Goal: Download file/media

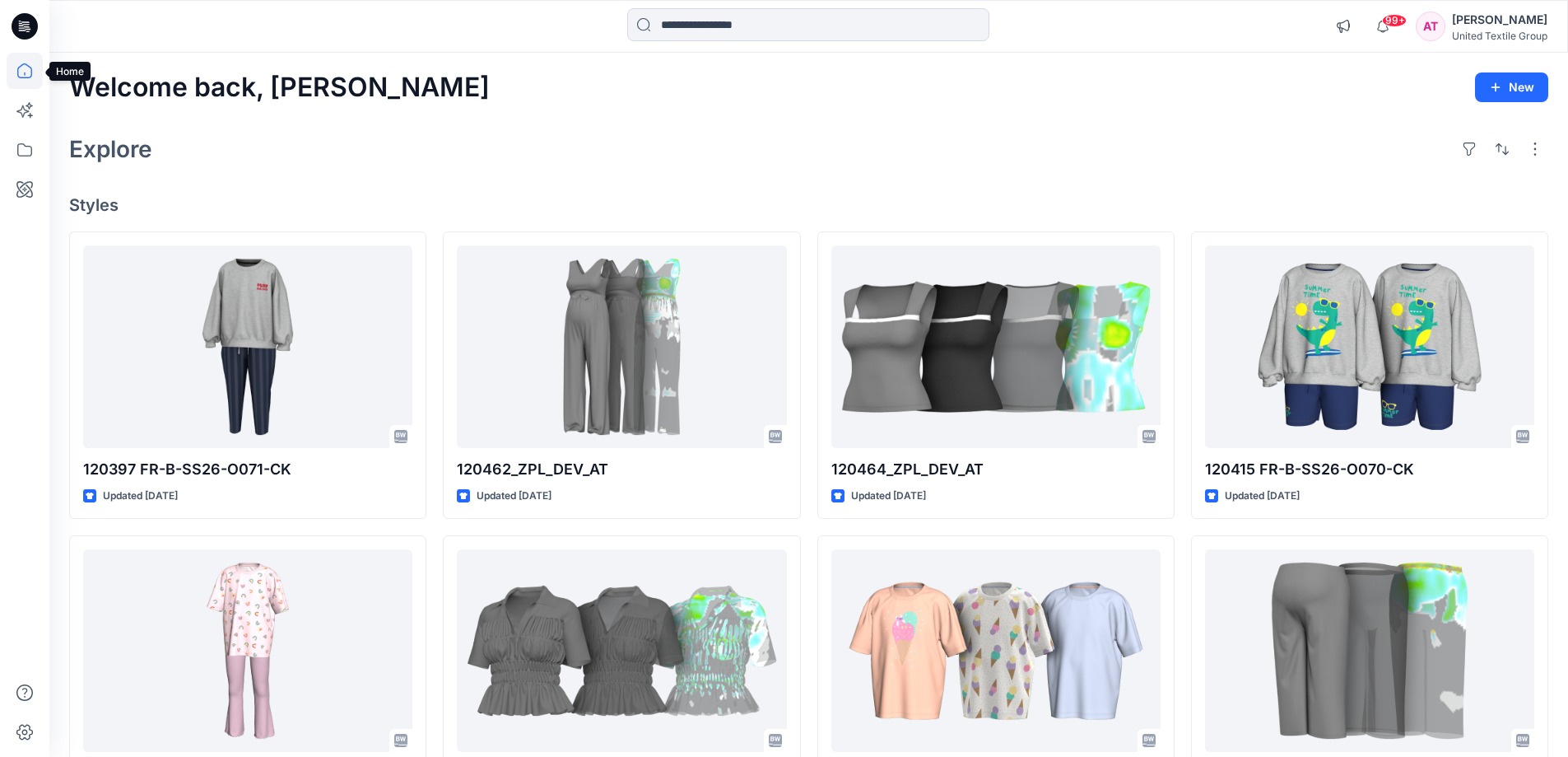
click at [26, 74] on icon at bounding box center [24, 70] width 36 height 36
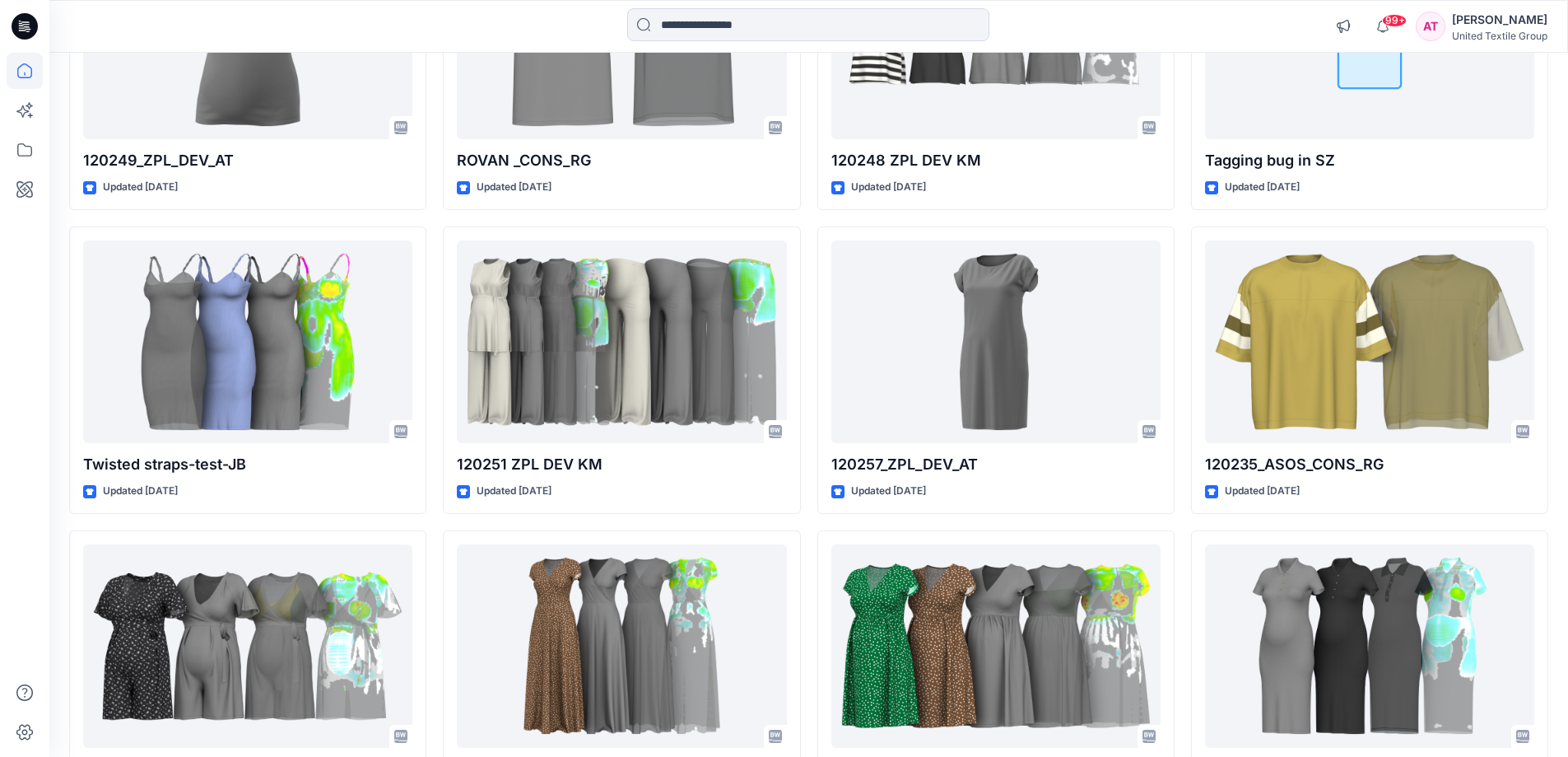
scroll to position [18657, 0]
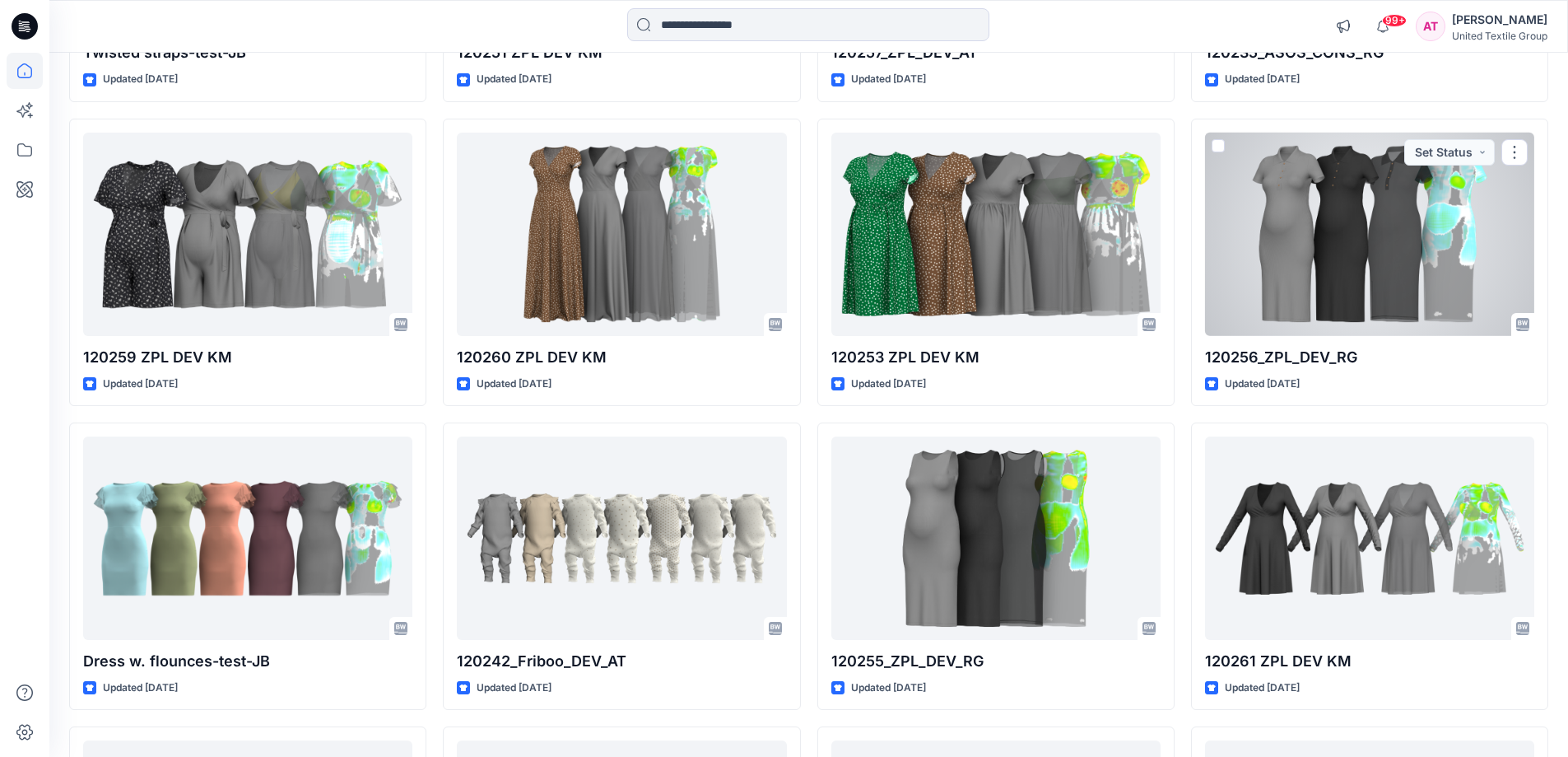
click at [1333, 205] on div at bounding box center [1370, 234] width 329 height 203
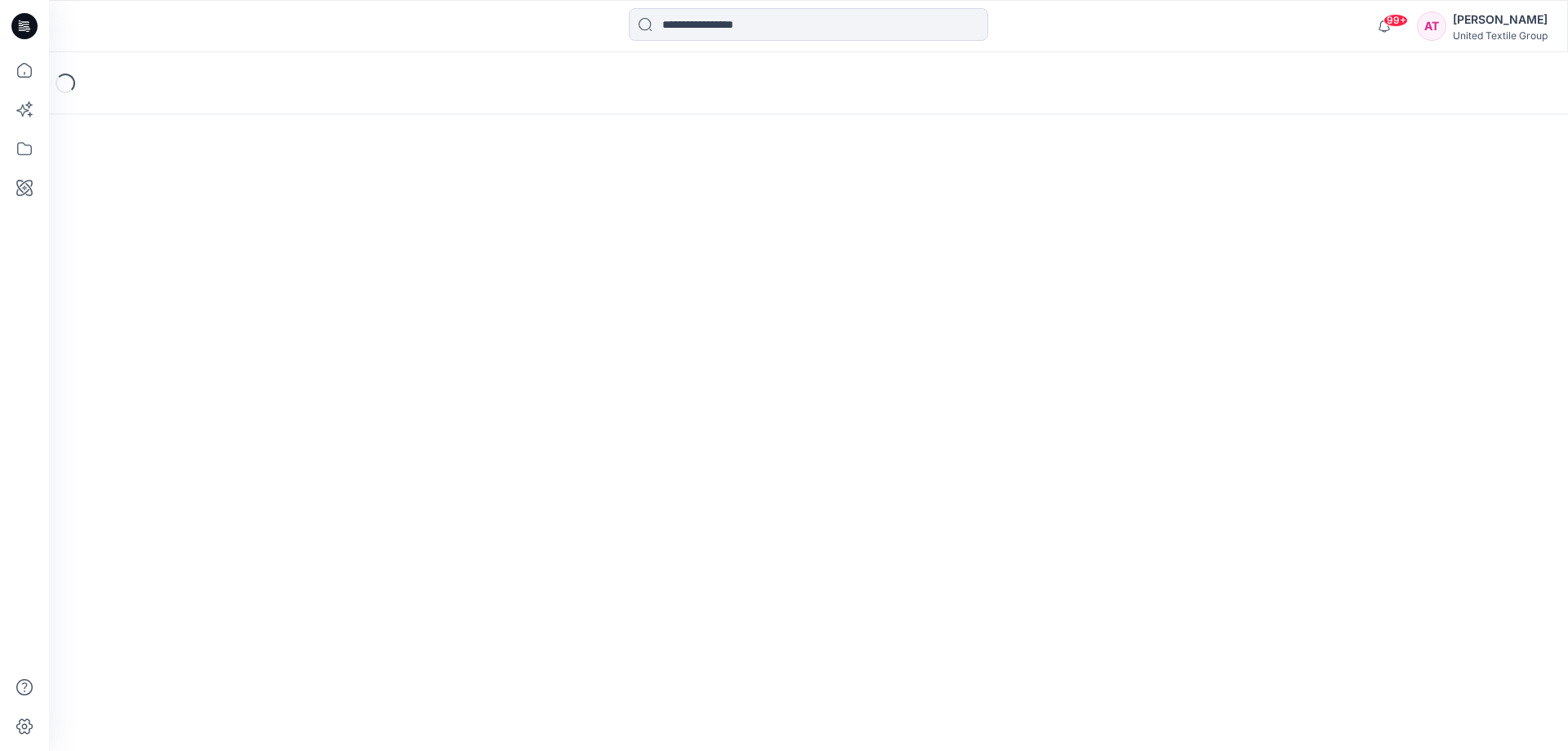
click at [1323, 203] on div "Loading..." at bounding box center [808, 401] width 1519 height 698
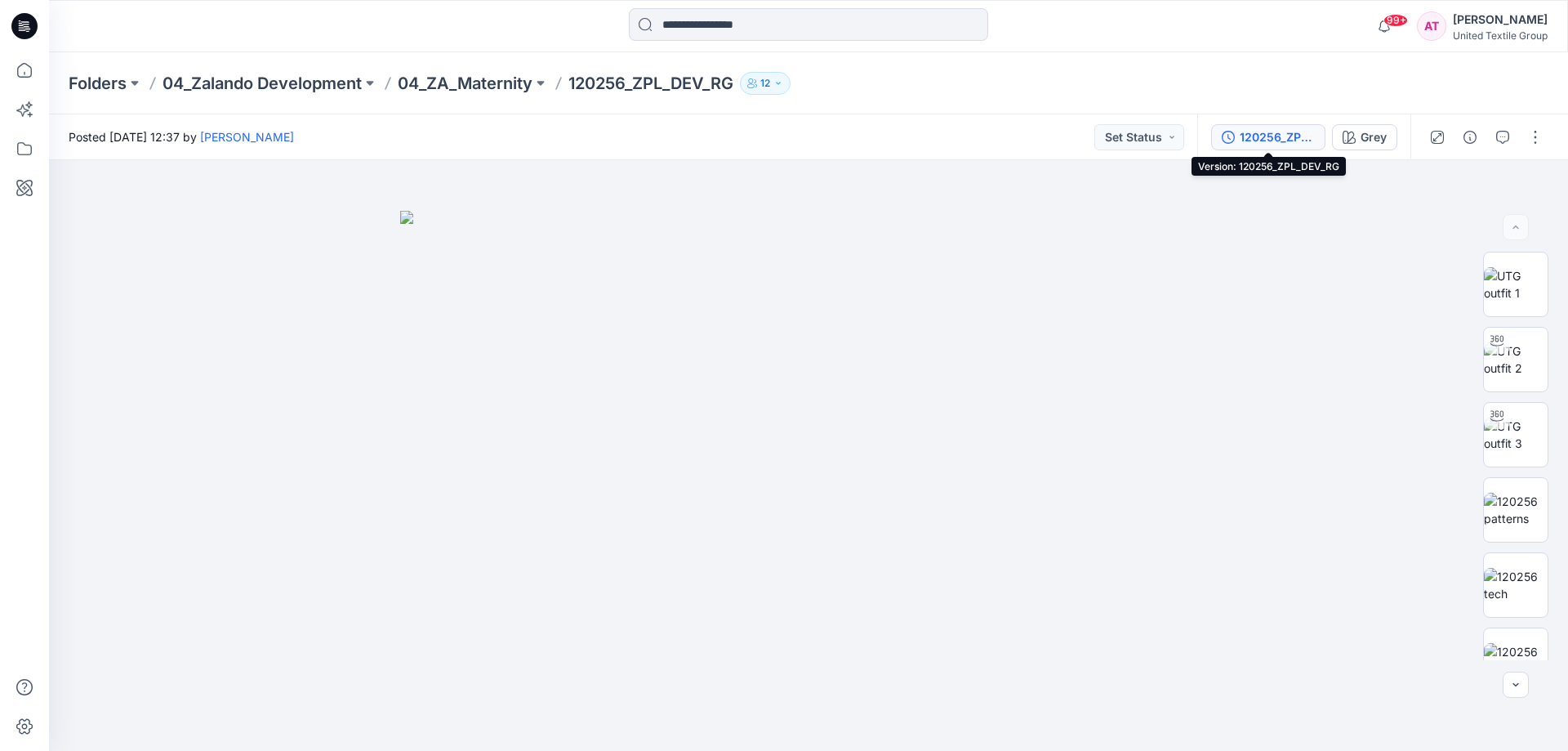
click at [1292, 134] on div "120256_ZPL_DEV_RG" at bounding box center [1277, 138] width 75 height 18
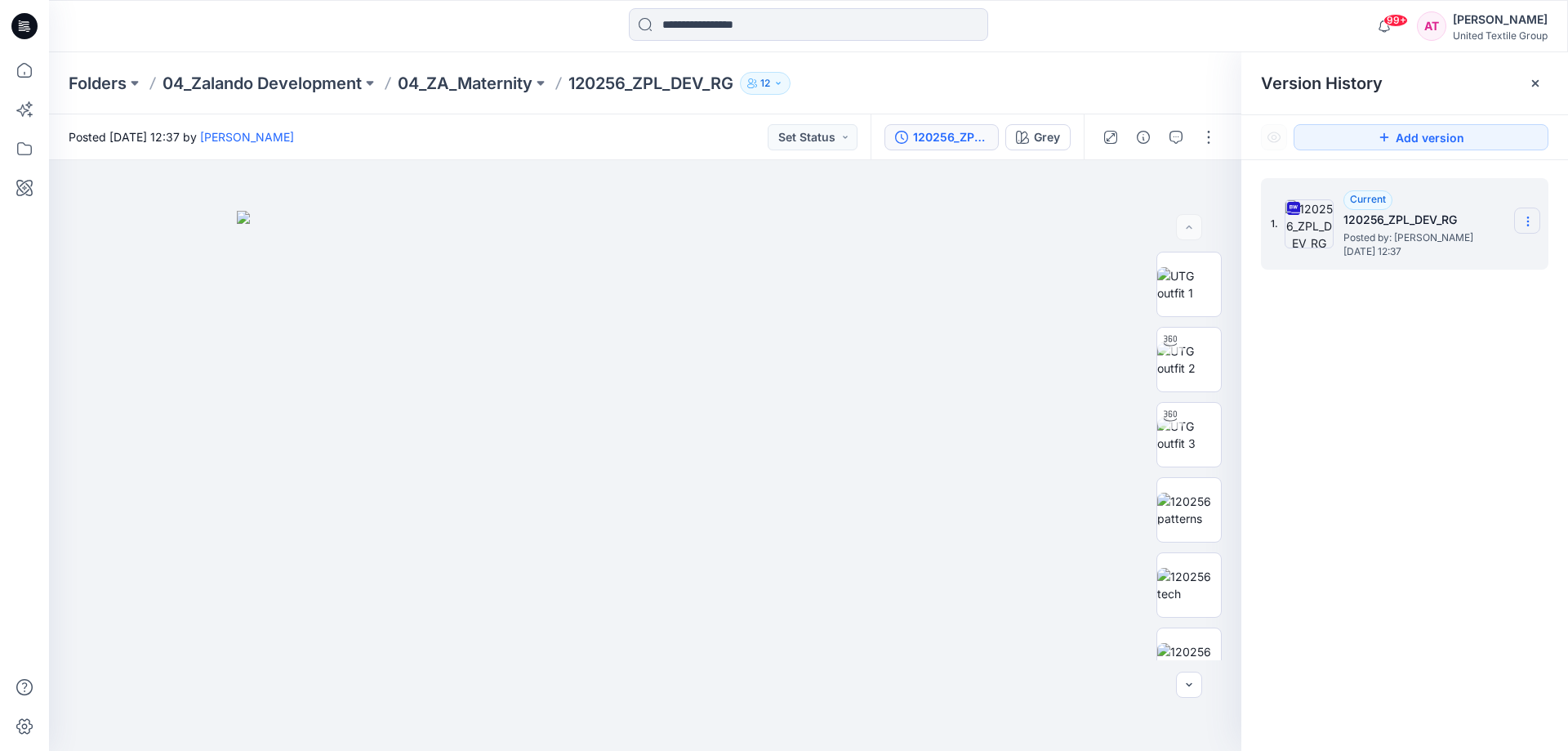
click at [1526, 216] on icon at bounding box center [1528, 221] width 13 height 13
click at [1408, 249] on span "Download Source BW File" at bounding box center [1445, 253] width 137 height 19
click at [25, 73] on icon at bounding box center [24, 74] width 1 height 4
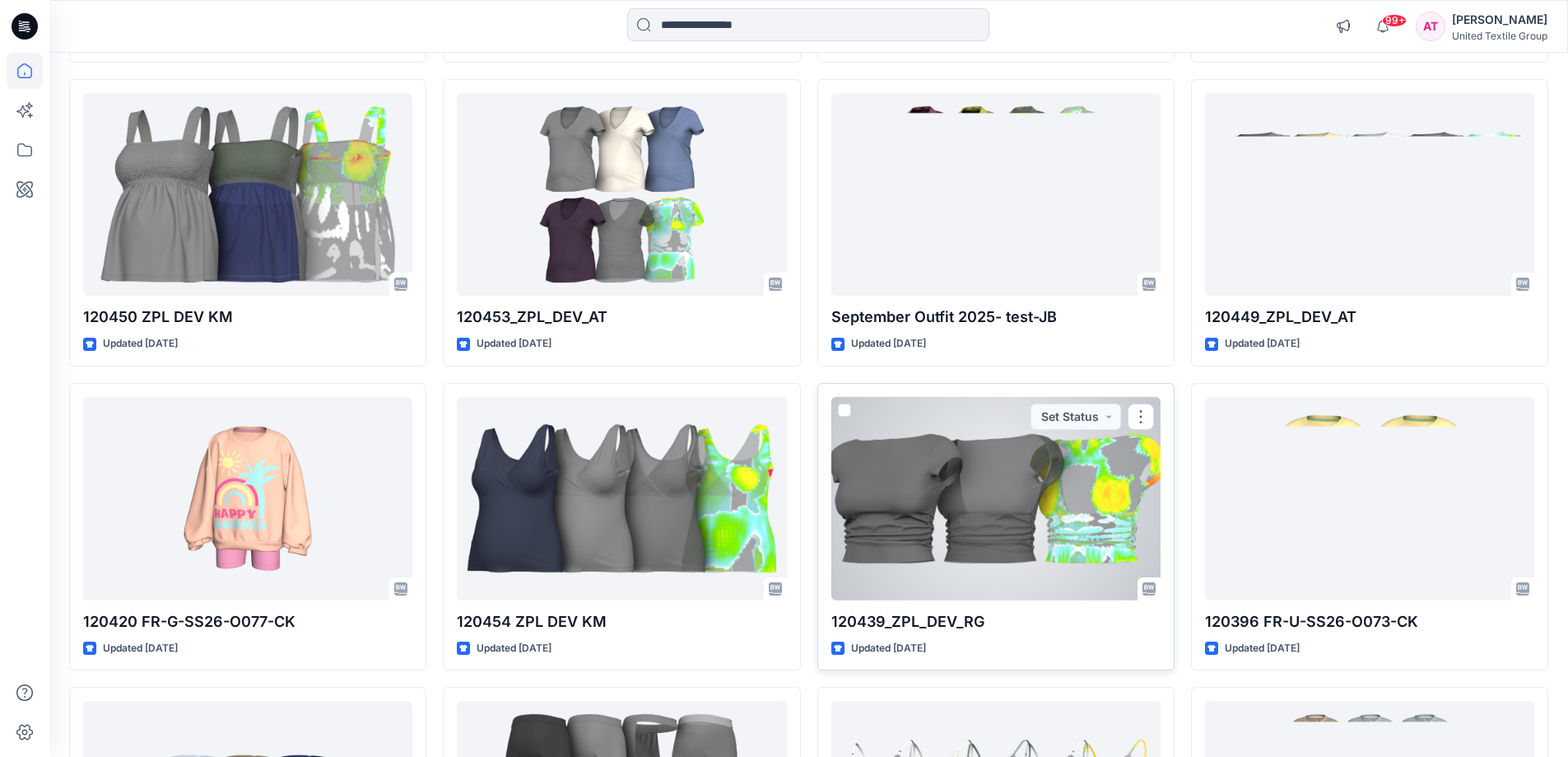
scroll to position [2471, 0]
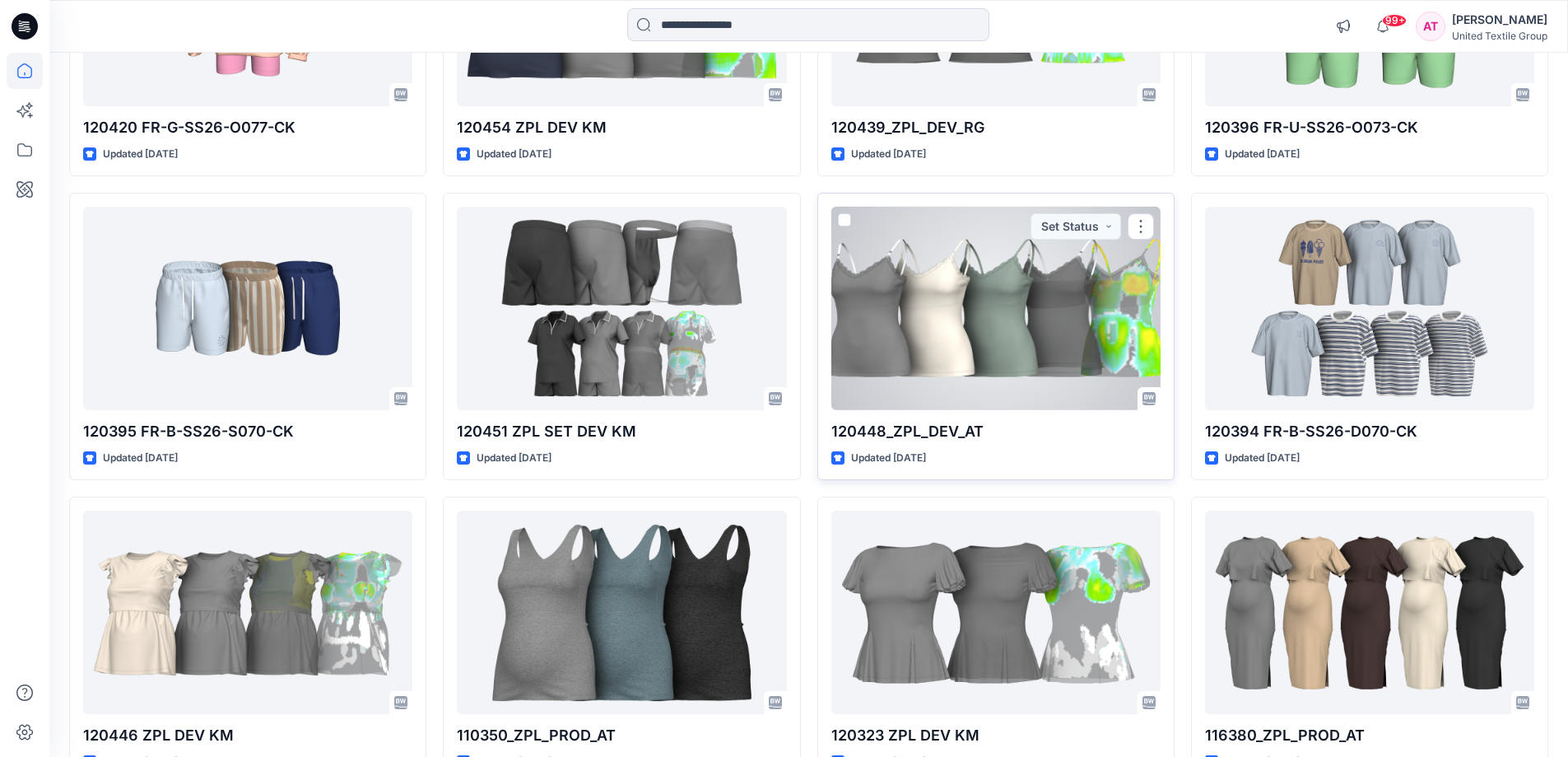
click at [1142, 450] on div "Updated [DATE]" at bounding box center [996, 458] width 329 height 17
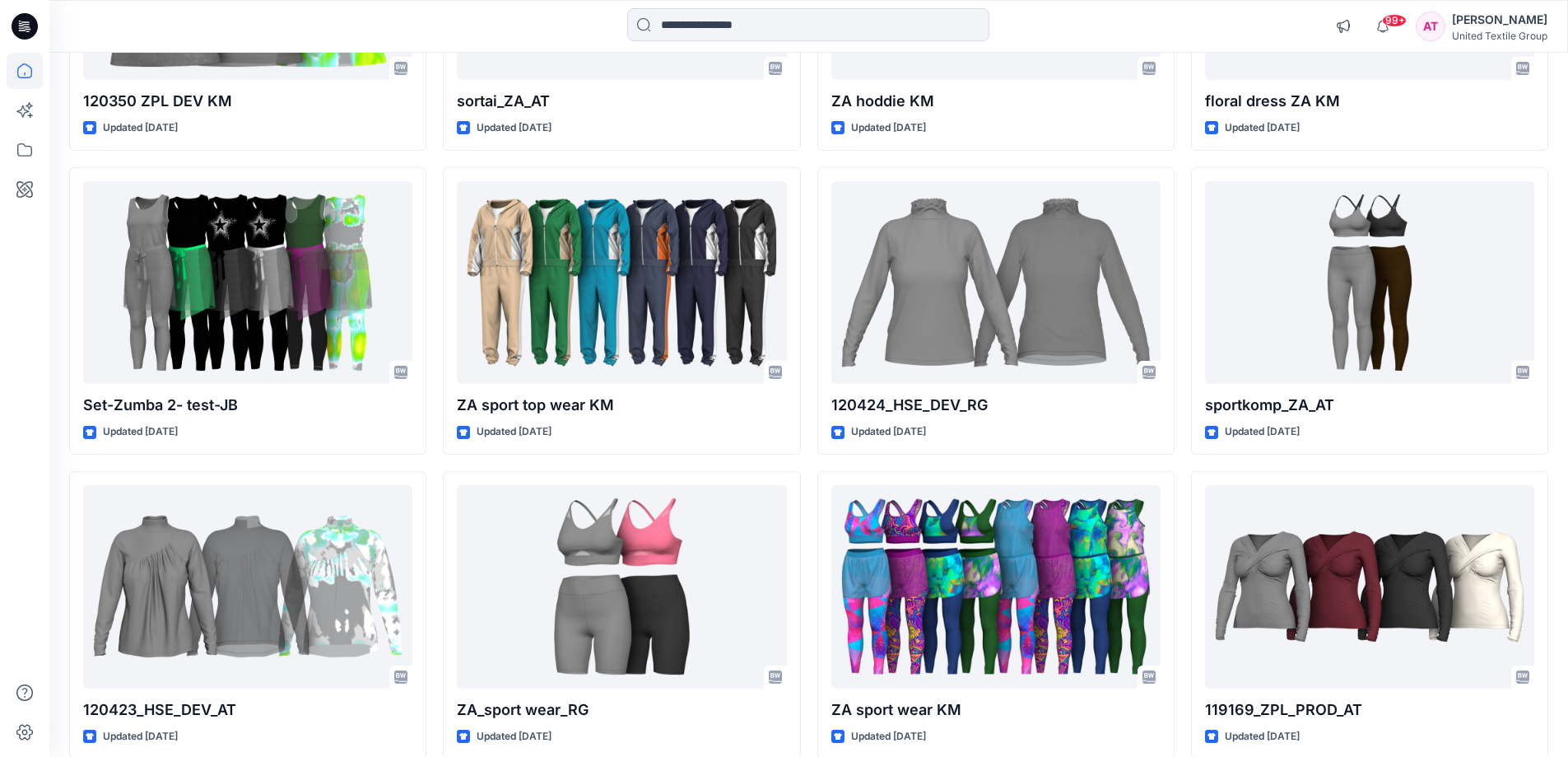
scroll to position [7246, 0]
